Goal: Task Accomplishment & Management: Manage account settings

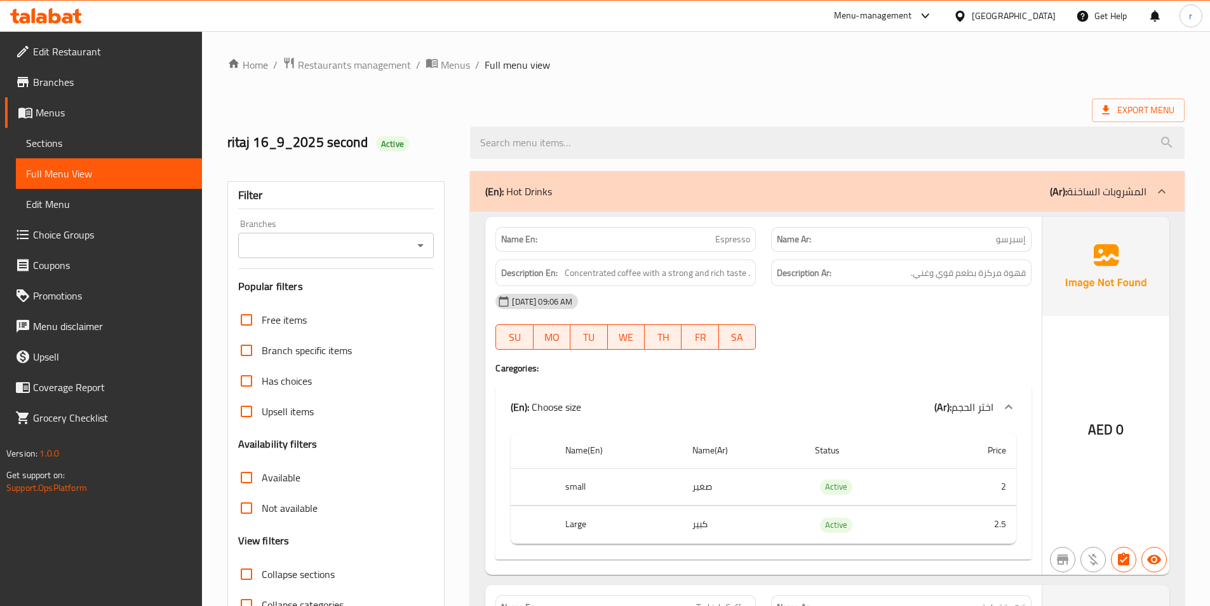
click at [58, 122] on link "Menus" at bounding box center [103, 112] width 197 height 31
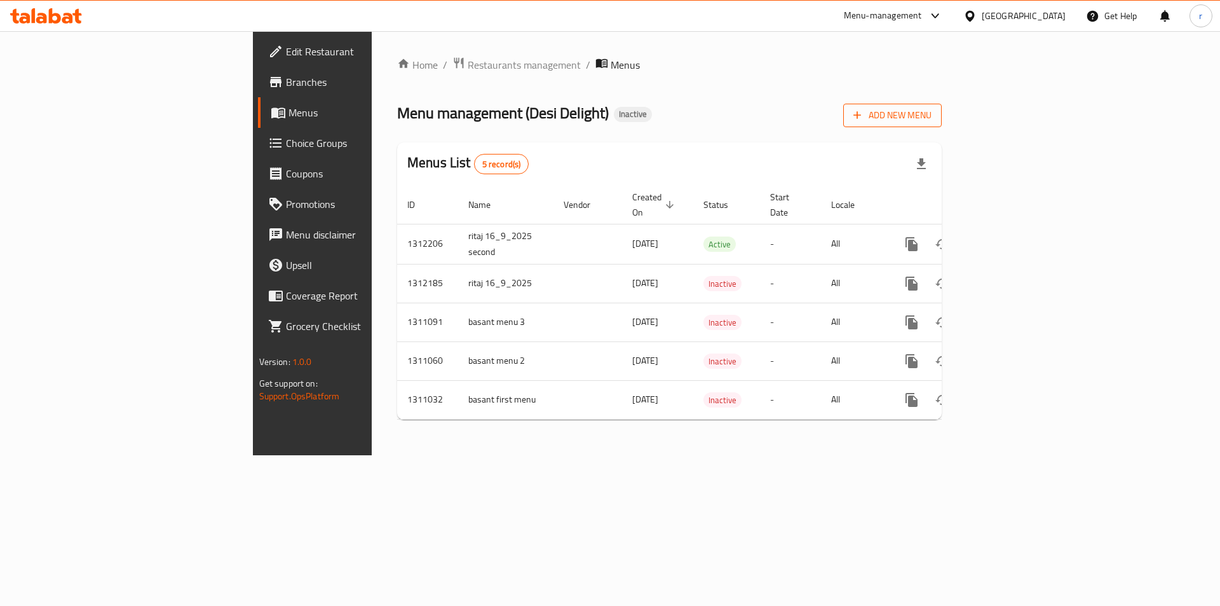
click at [942, 125] on button "Add New Menu" at bounding box center [892, 116] width 98 height 24
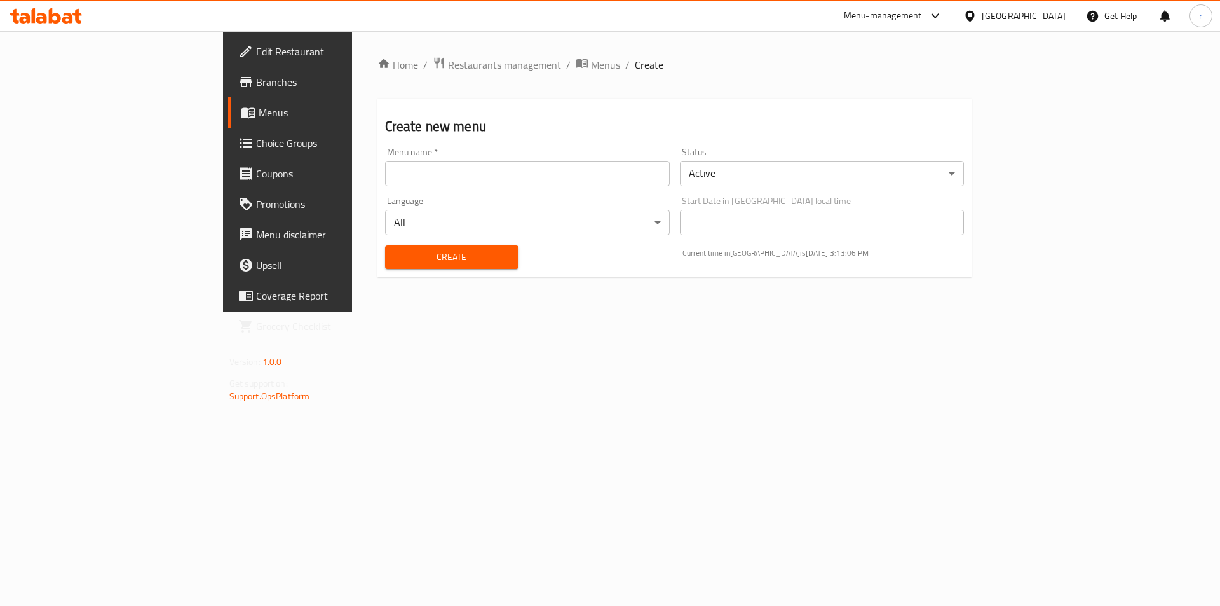
click at [380, 186] on div "Menu name   * Menu name *" at bounding box center [527, 166] width 295 height 49
click at [385, 180] on input "text" at bounding box center [527, 173] width 285 height 25
type input "ritaj 16_9_2025 third"
click at [395, 259] on span "Create" at bounding box center [451, 257] width 113 height 16
click at [228, 132] on link "Choice Groups" at bounding box center [327, 143] width 199 height 31
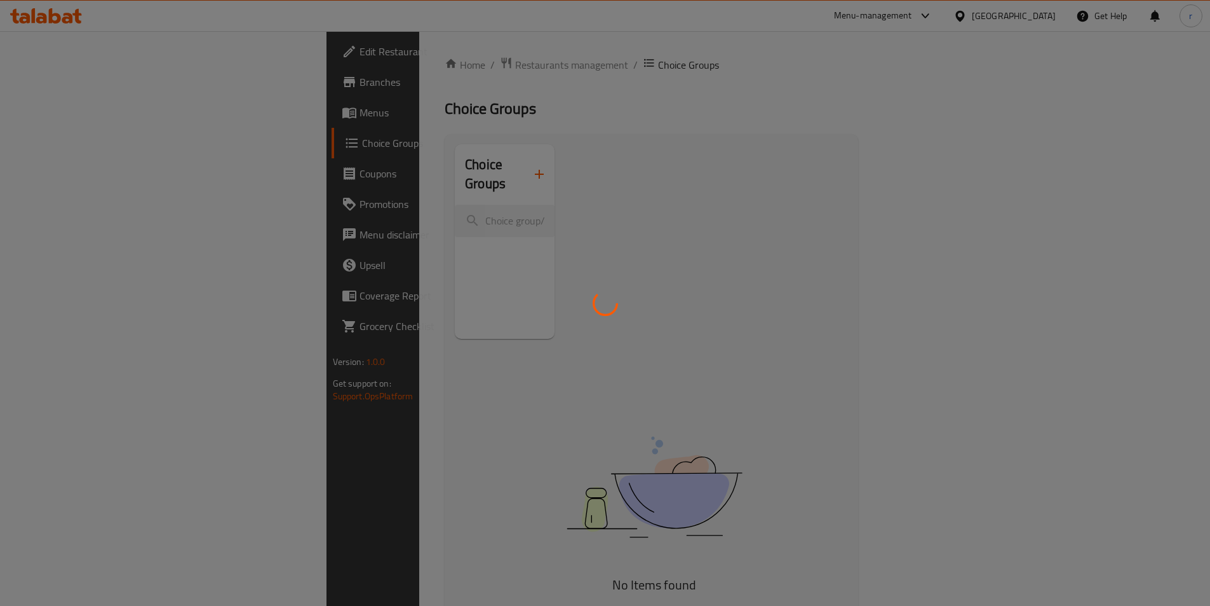
click at [23, 119] on div at bounding box center [605, 303] width 1210 height 606
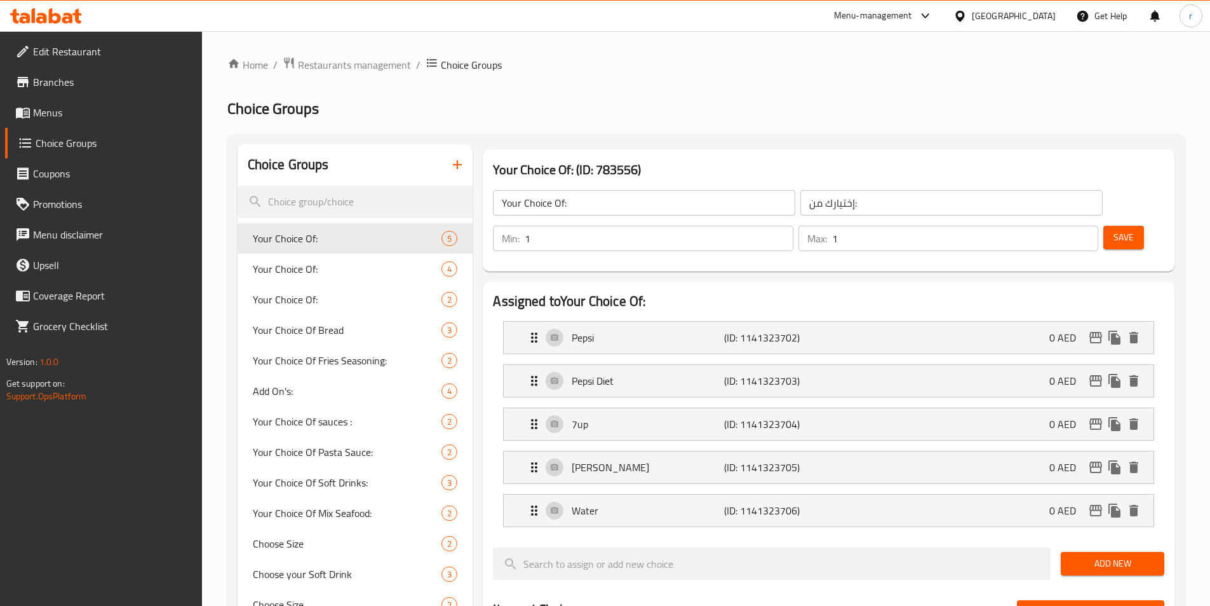
click at [23, 119] on icon at bounding box center [22, 112] width 15 height 15
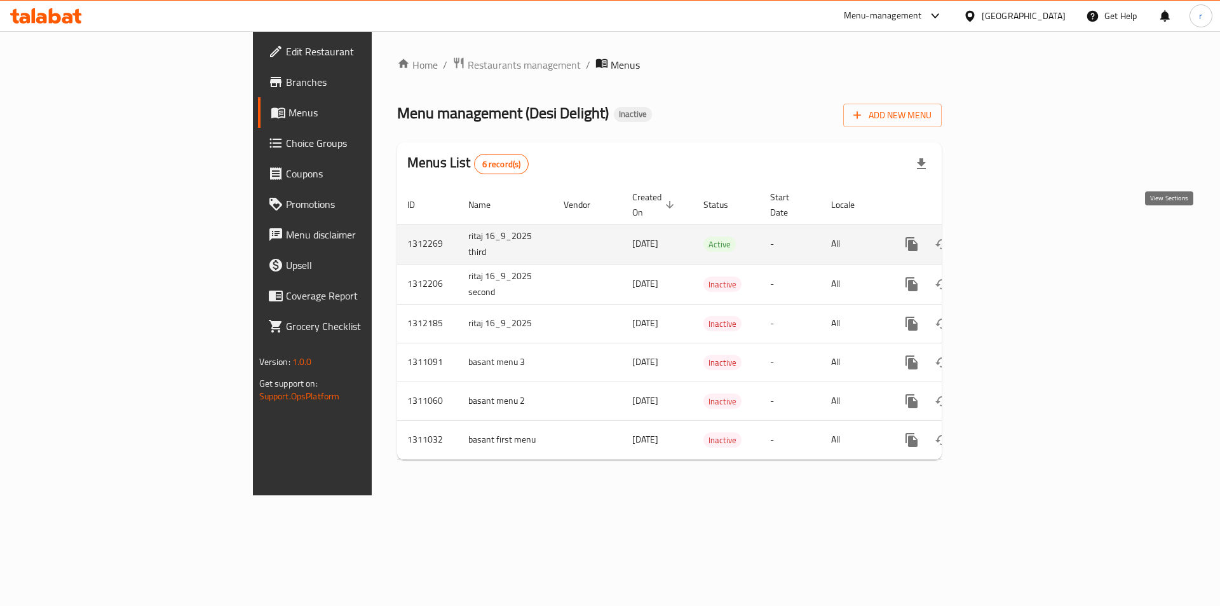
click at [1019, 229] on link "enhanced table" at bounding box center [1003, 244] width 31 height 31
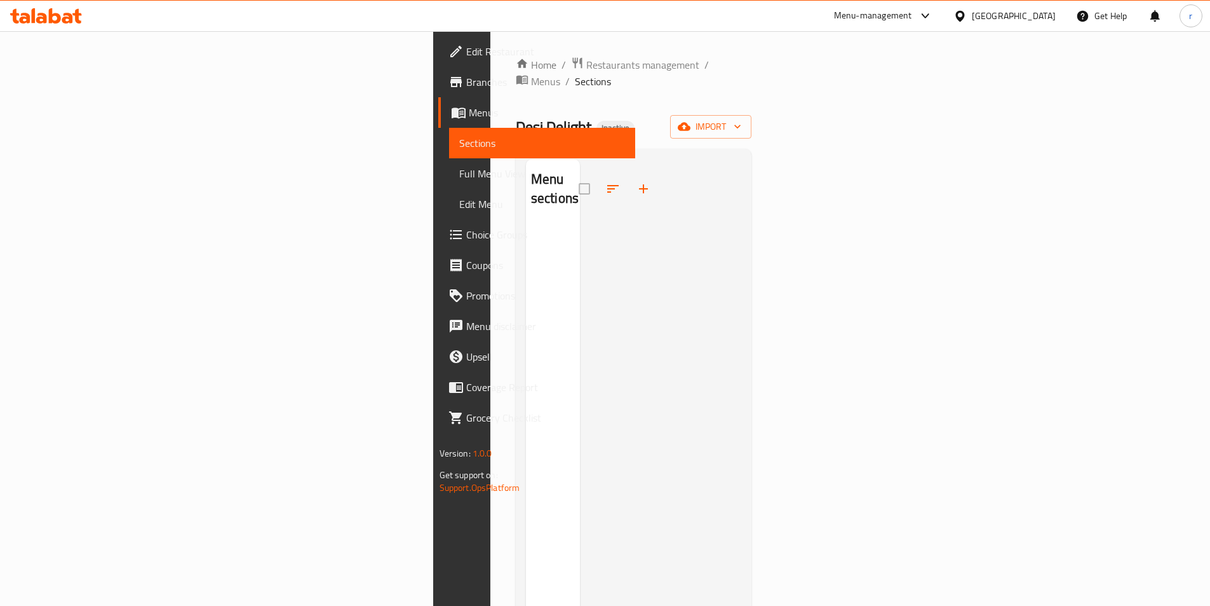
click at [752, 123] on div "Home / Restaurants management / Menus / Sections Desi Delight Inactive import M…" at bounding box center [634, 416] width 236 height 718
click at [742, 119] on span "import" at bounding box center [711, 127] width 61 height 16
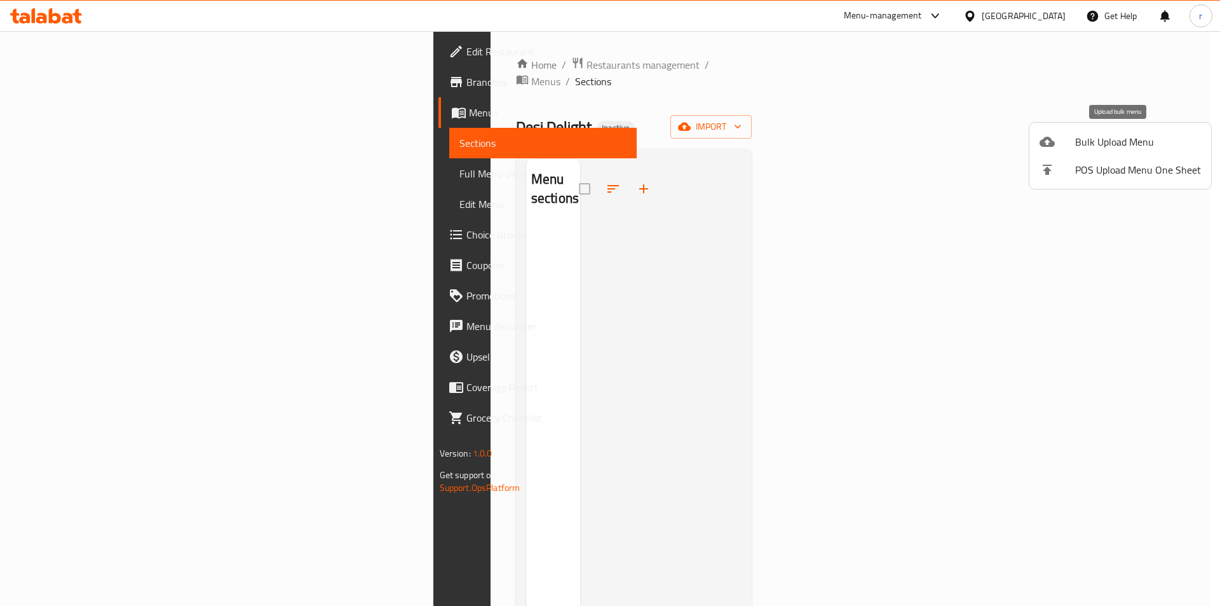
click at [1118, 149] on span "Bulk Upload Menu" at bounding box center [1138, 141] width 126 height 15
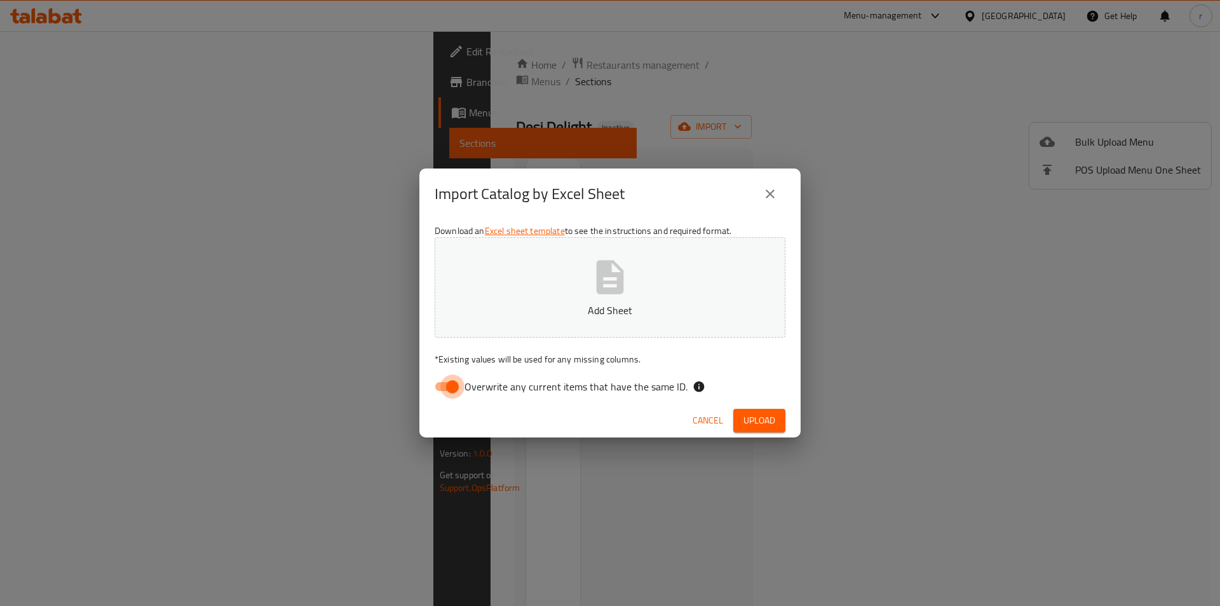
drag, startPoint x: 447, startPoint y: 383, endPoint x: 397, endPoint y: 346, distance: 62.4
click at [447, 383] on input "Overwrite any current items that have the same ID." at bounding box center [452, 386] width 72 height 24
checkbox input "false"
click at [783, 420] on button "Upload" at bounding box center [759, 421] width 52 height 24
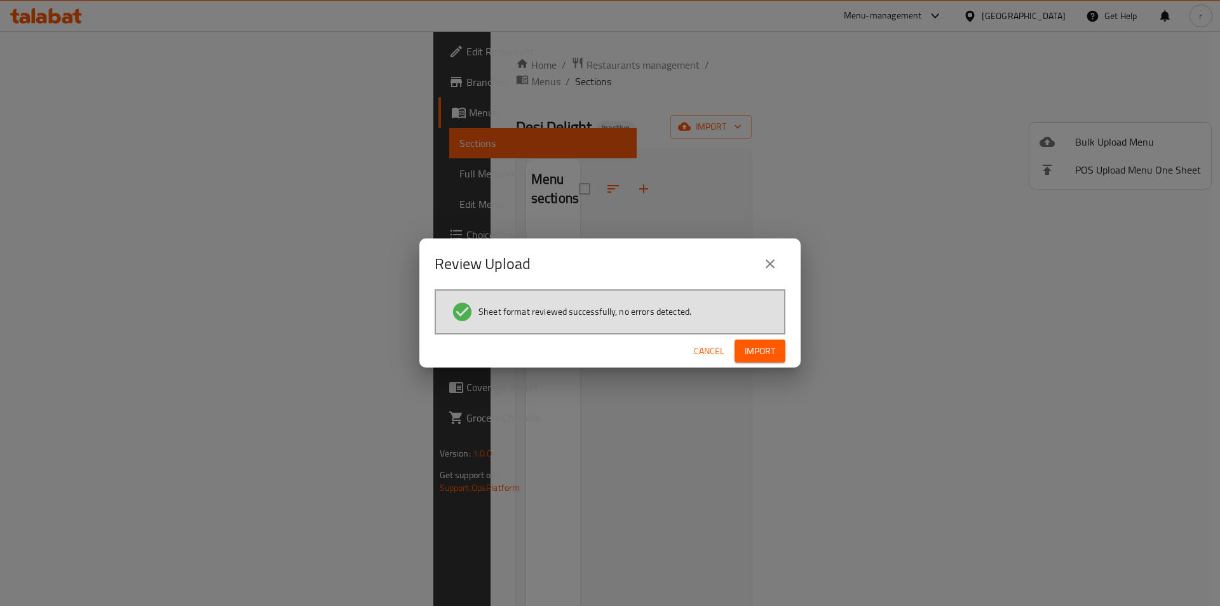
click at [787, 360] on div "Cancel Import" at bounding box center [609, 351] width 381 height 34
click at [779, 361] on button "Import" at bounding box center [760, 351] width 51 height 24
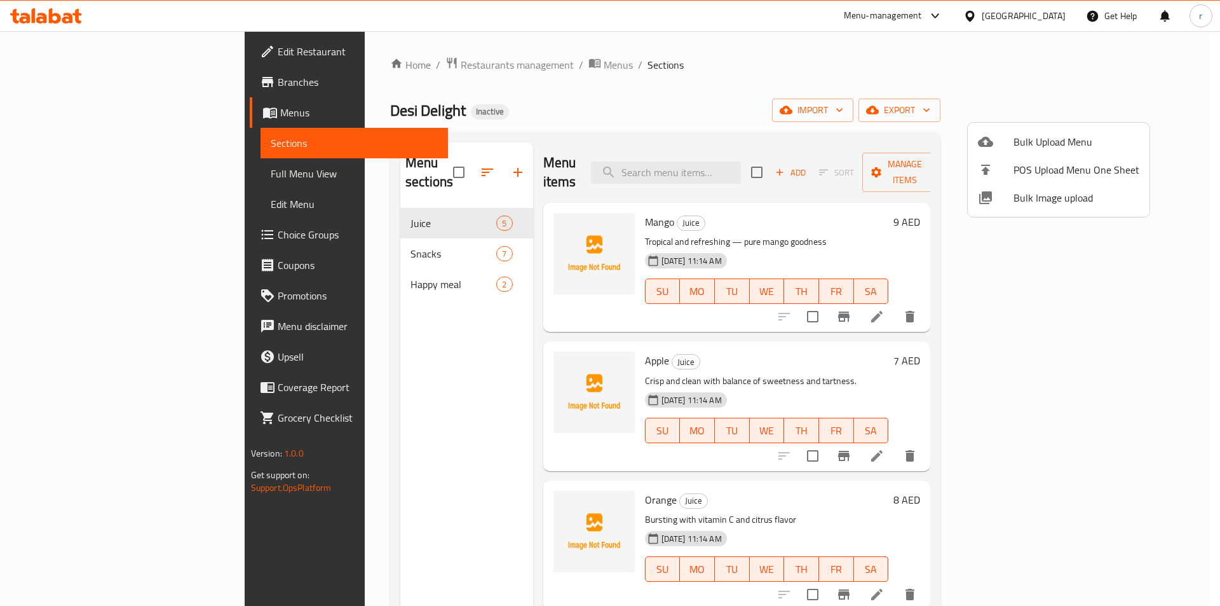
click at [85, 172] on div at bounding box center [610, 303] width 1220 height 606
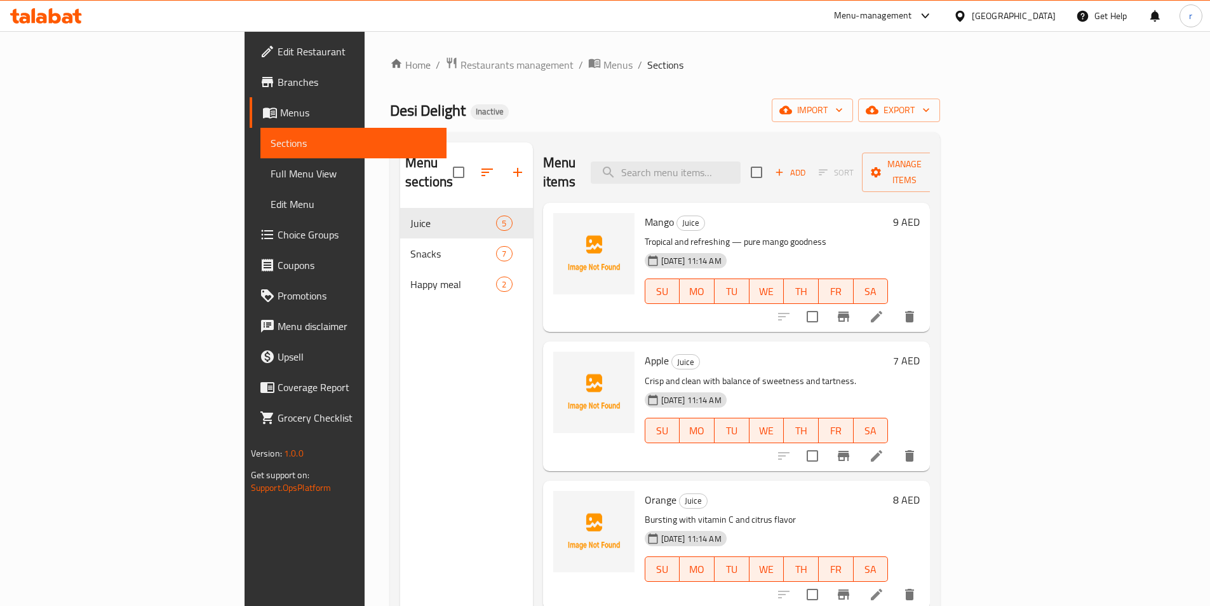
click at [271, 179] on span "Full Menu View" at bounding box center [354, 173] width 166 height 15
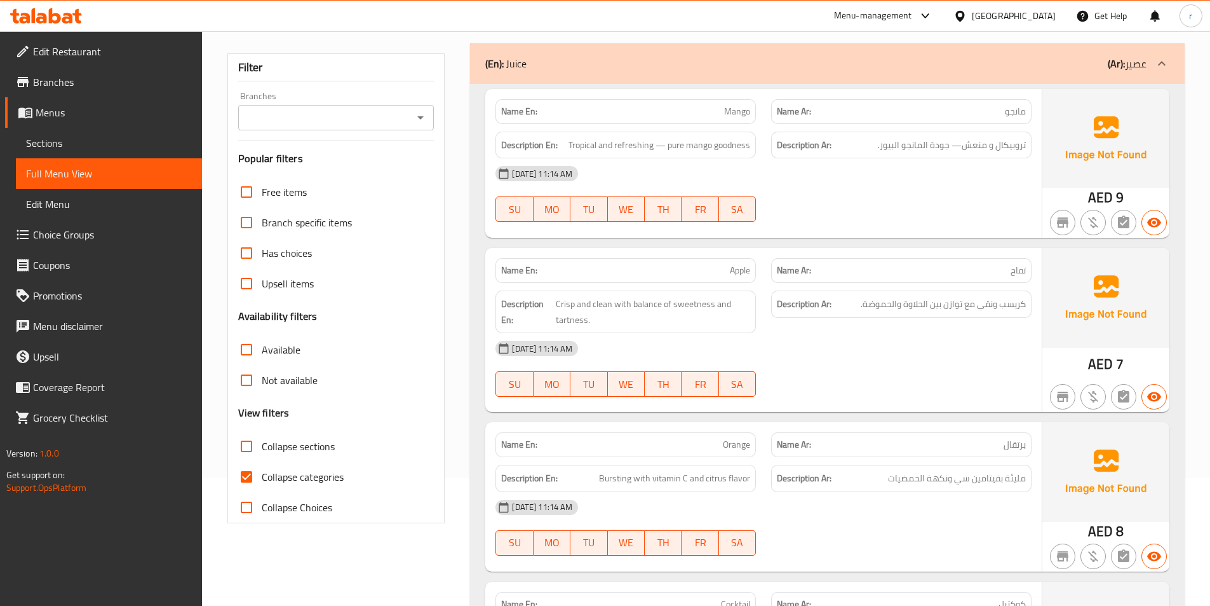
scroll to position [191, 0]
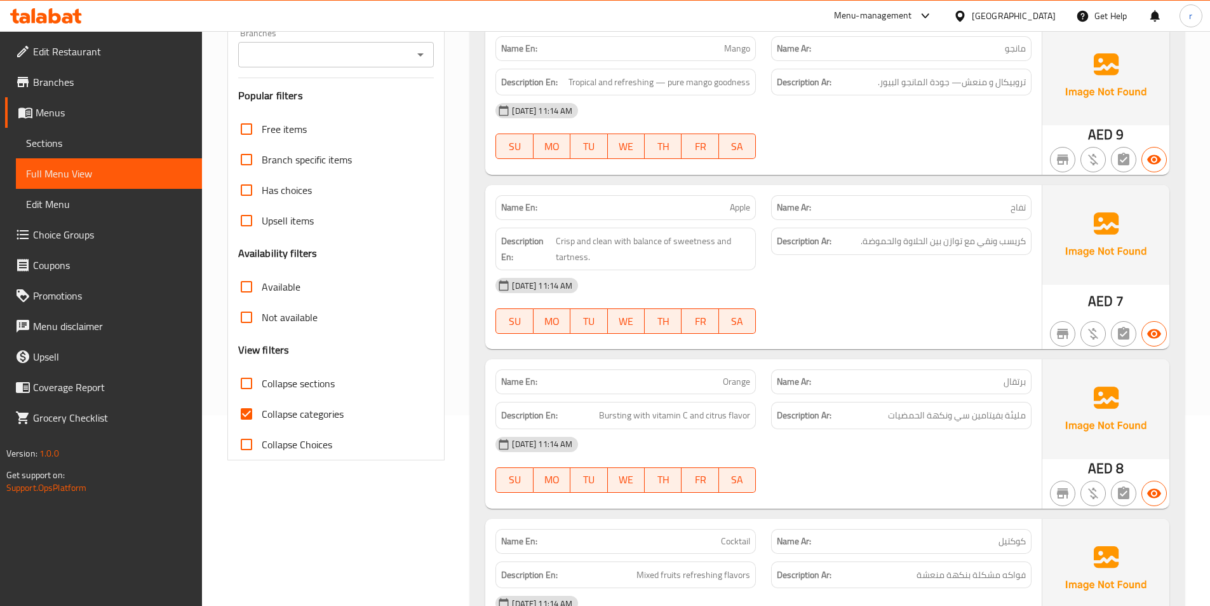
click at [285, 416] on span "Collapse categories" at bounding box center [303, 413] width 82 height 15
click at [262, 416] on input "Collapse categories" at bounding box center [246, 413] width 31 height 31
checkbox input "false"
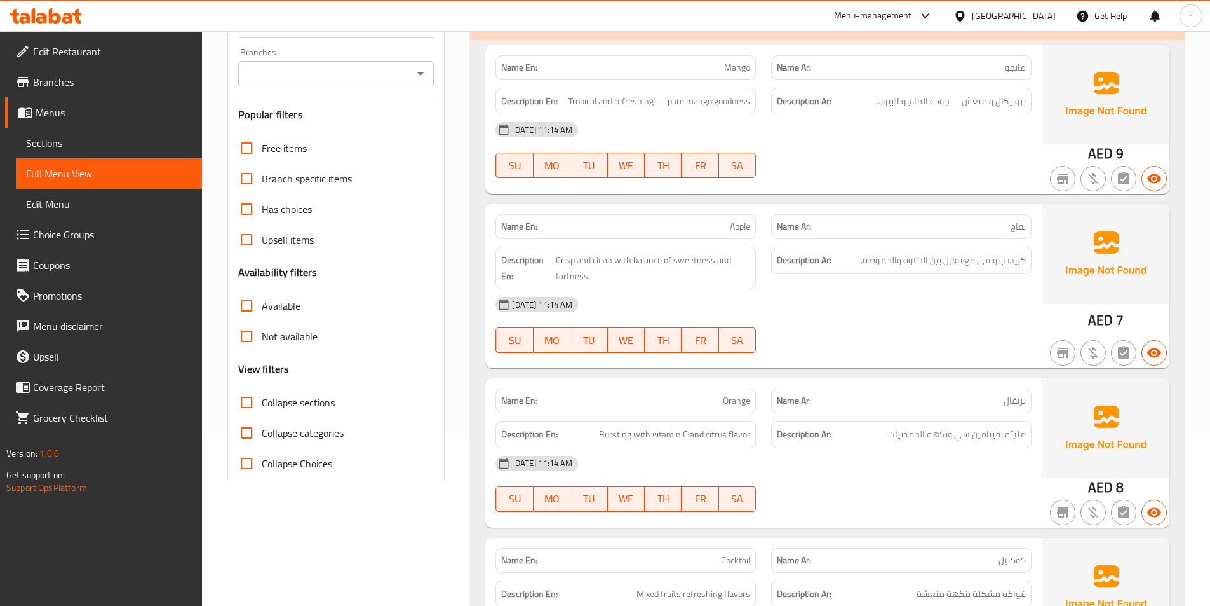
scroll to position [0, 0]
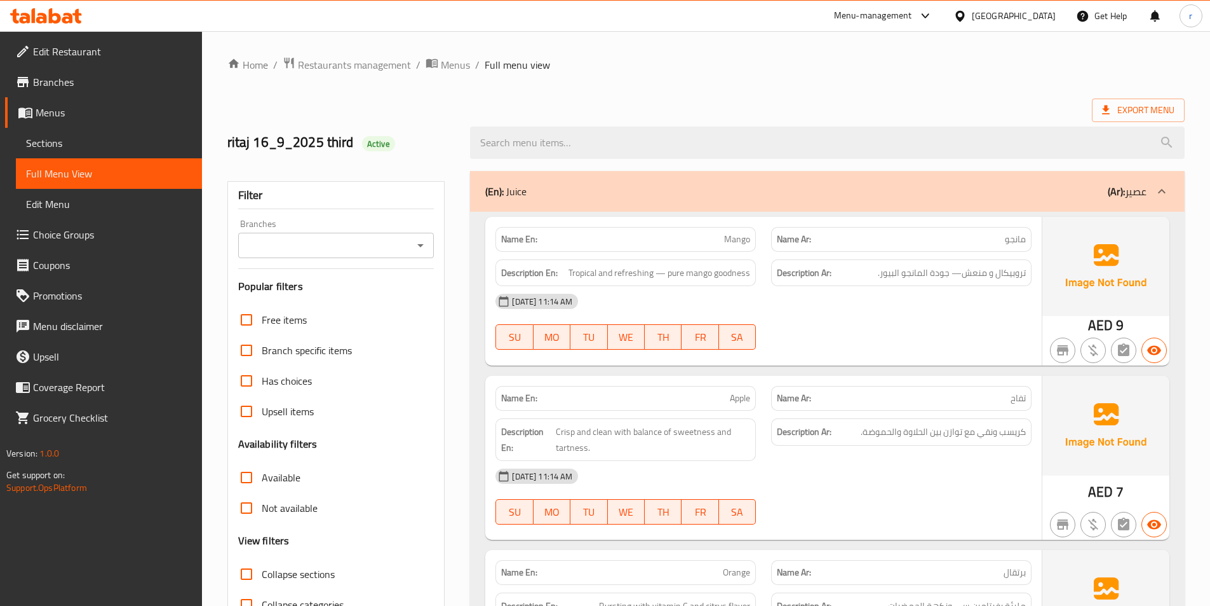
click at [72, 140] on span "Sections" at bounding box center [109, 142] width 166 height 15
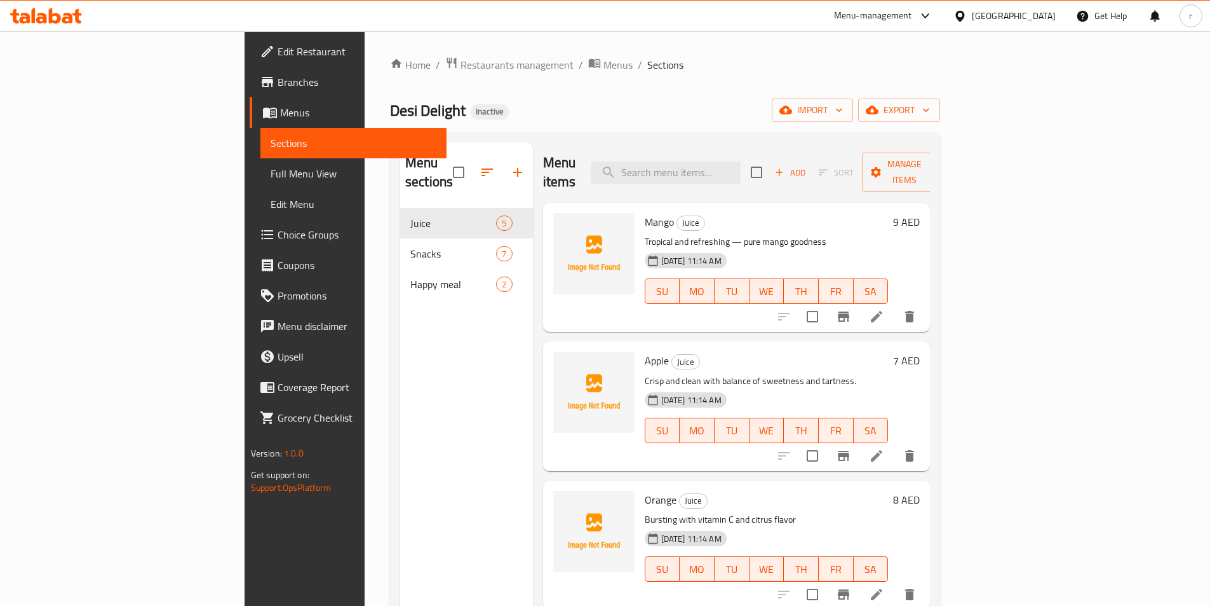
click at [400, 328] on div "Menu sections Juice 5 Snacks 7 Happy meal 2" at bounding box center [466, 445] width 133 height 606
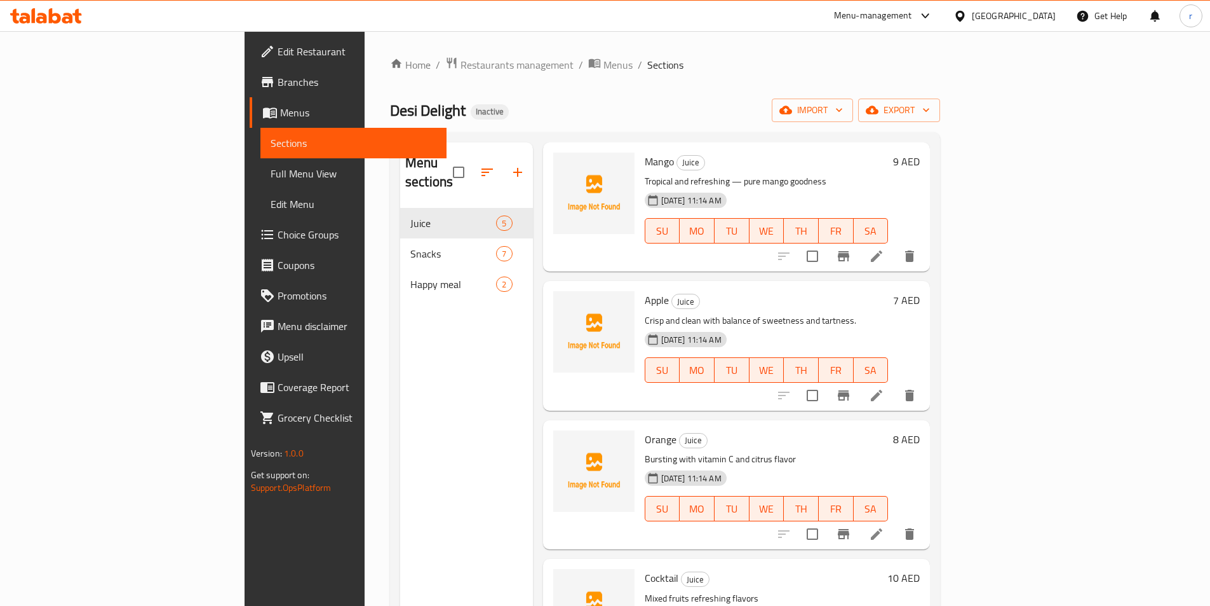
scroll to position [120, 0]
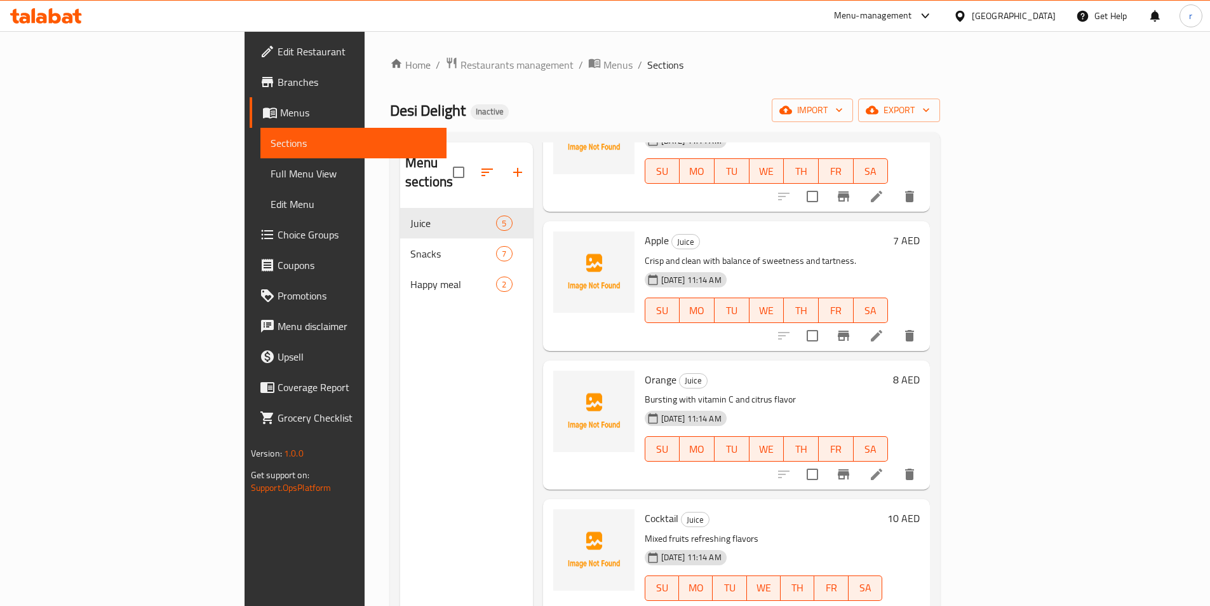
click at [271, 172] on span "Full Menu View" at bounding box center [354, 173] width 166 height 15
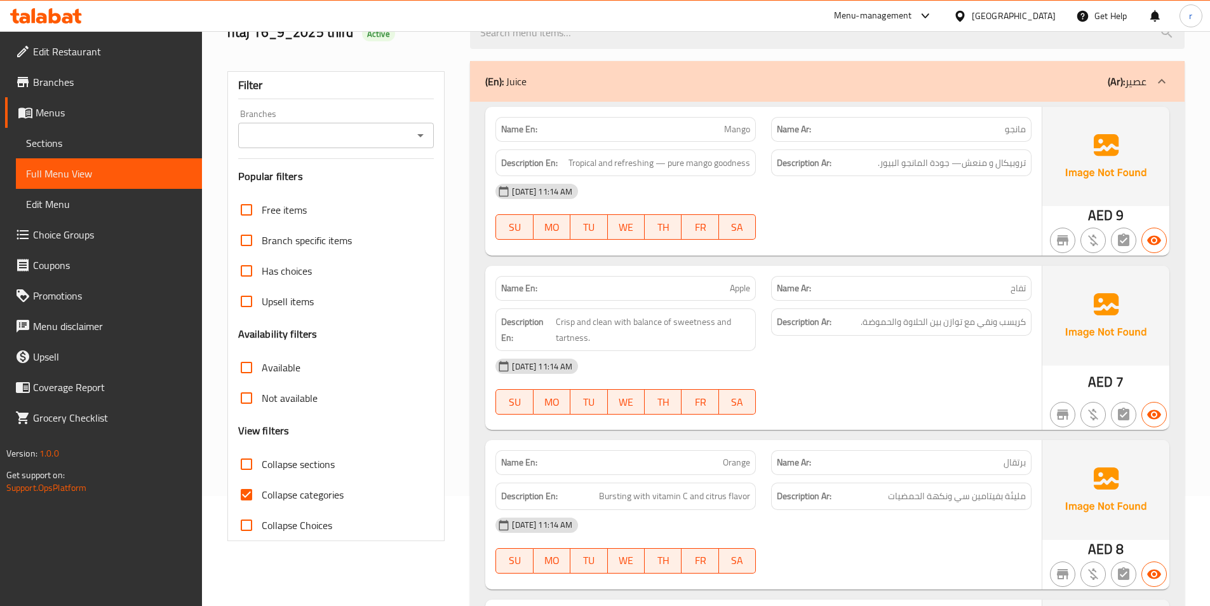
scroll to position [254, 0]
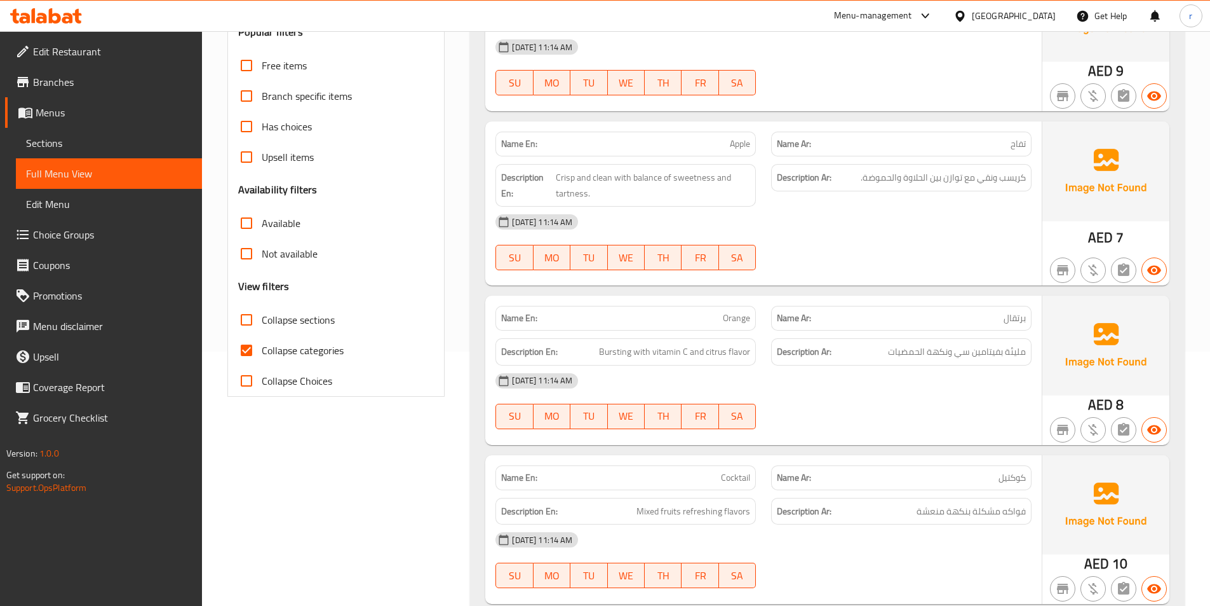
click at [325, 353] on span "Collapse categories" at bounding box center [303, 349] width 82 height 15
click at [262, 353] on input "Collapse categories" at bounding box center [246, 350] width 31 height 31
checkbox input "false"
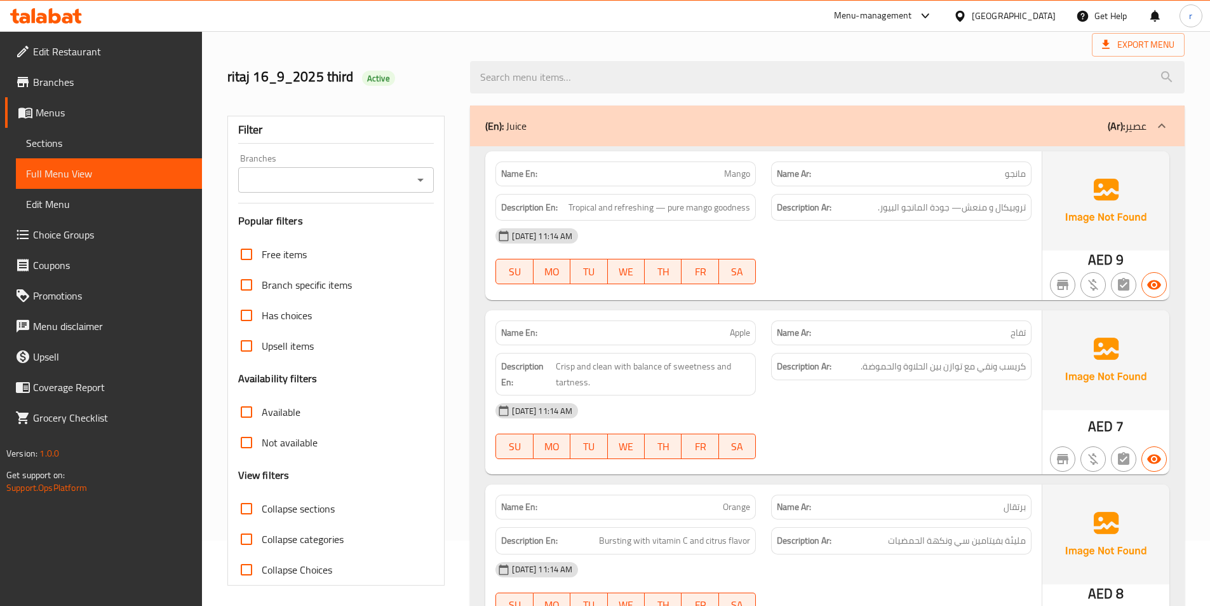
scroll to position [0, 0]
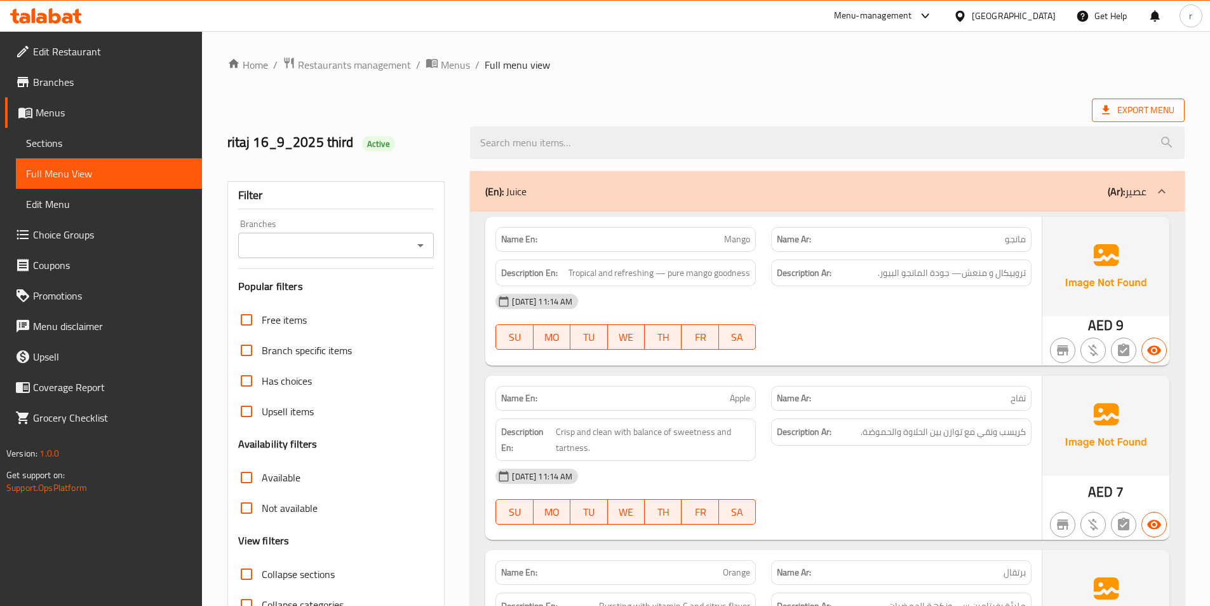
click at [1155, 112] on span "Export Menu" at bounding box center [1138, 110] width 72 height 16
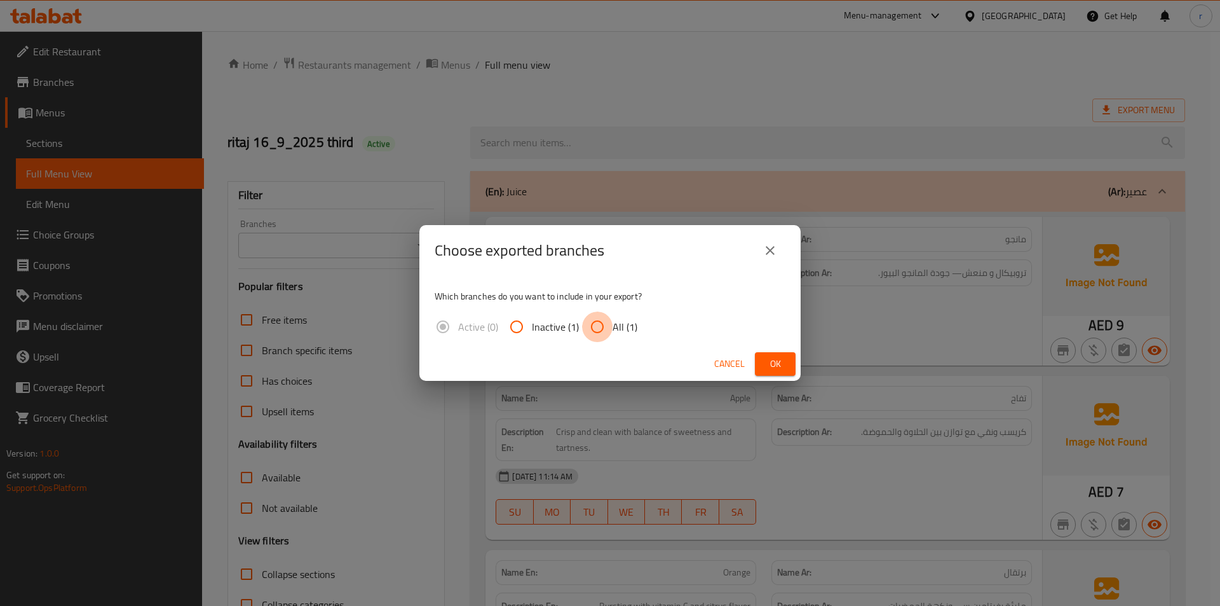
click at [595, 336] on input "All (1)" at bounding box center [597, 326] width 31 height 31
radio input "true"
click at [794, 352] on button "Ok" at bounding box center [775, 364] width 41 height 24
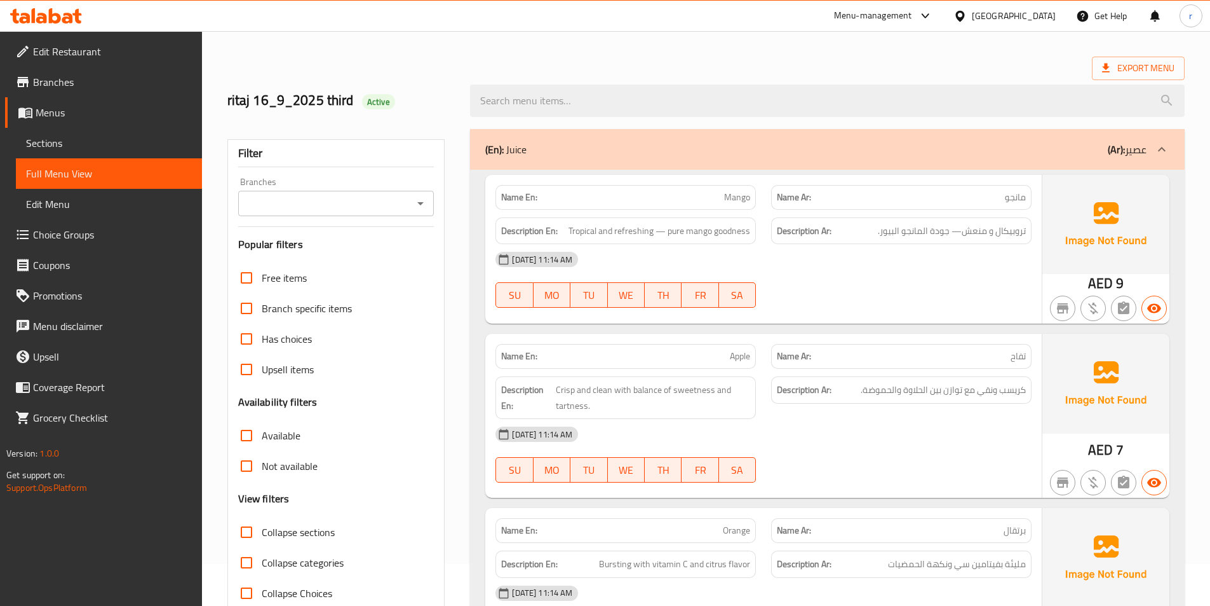
scroll to position [64, 0]
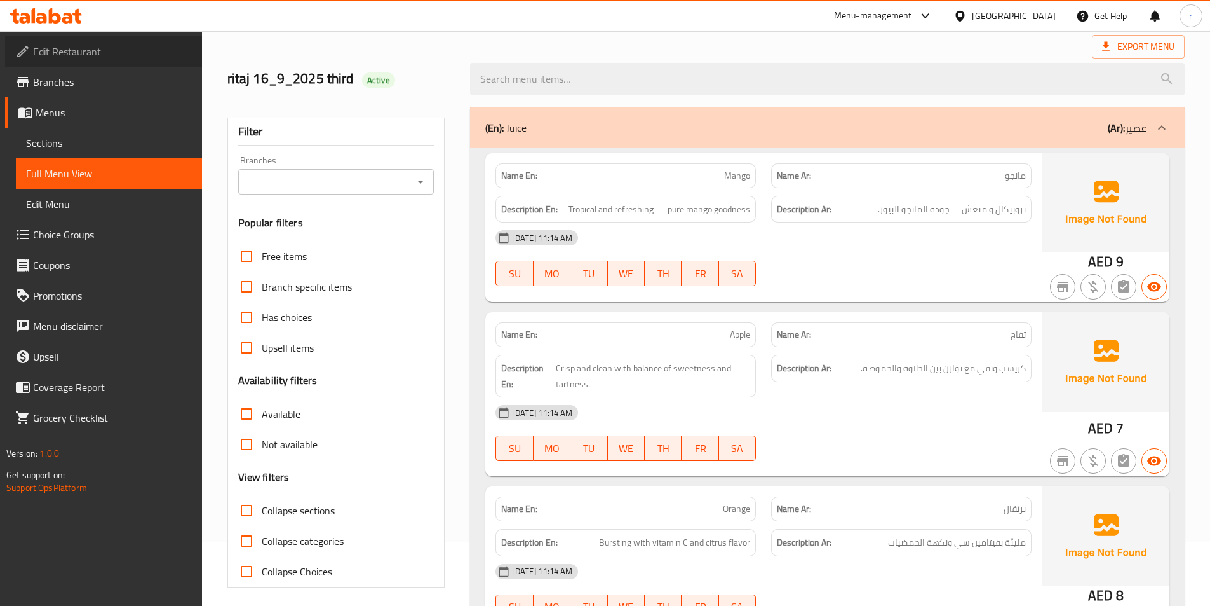
click at [50, 58] on span "Edit Restaurant" at bounding box center [112, 51] width 159 height 15
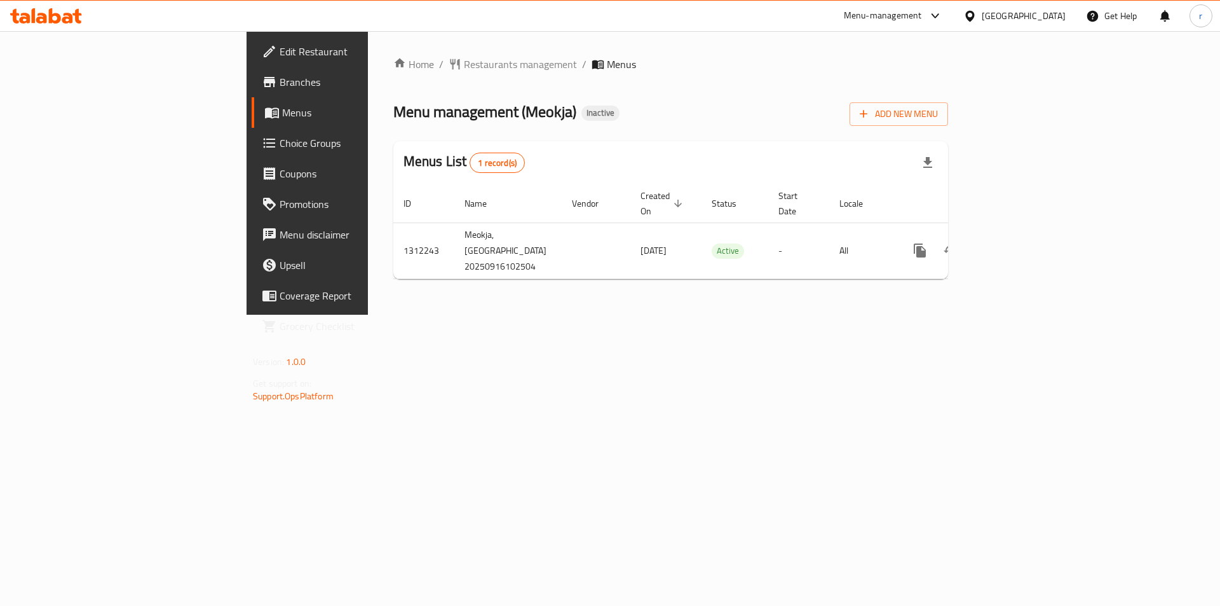
click at [280, 88] on span "Branches" at bounding box center [360, 81] width 161 height 15
